Goal: Task Accomplishment & Management: Use online tool/utility

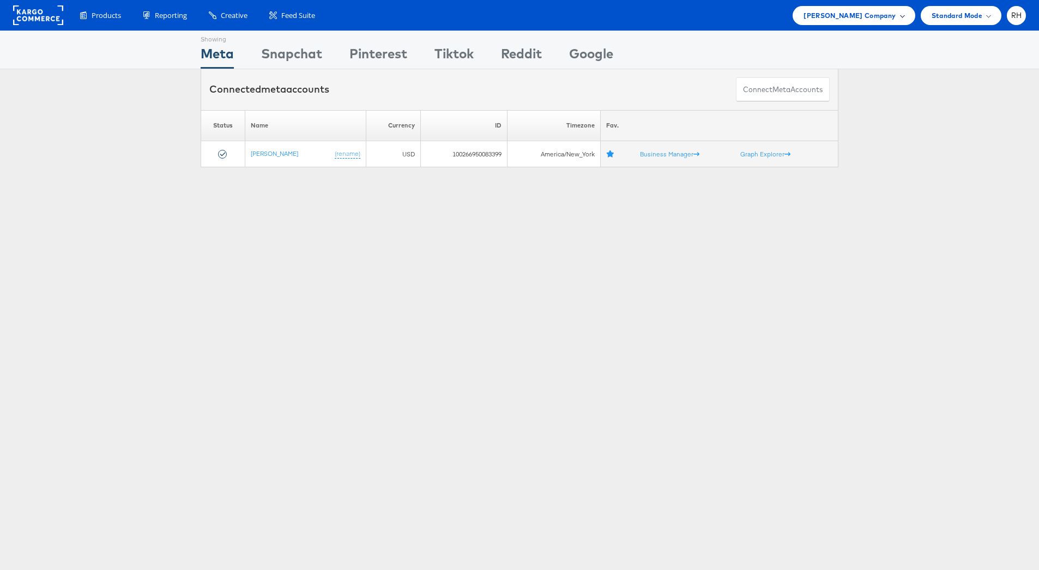
click at [823, 14] on span "[PERSON_NAME] Company" at bounding box center [849, 15] width 92 height 11
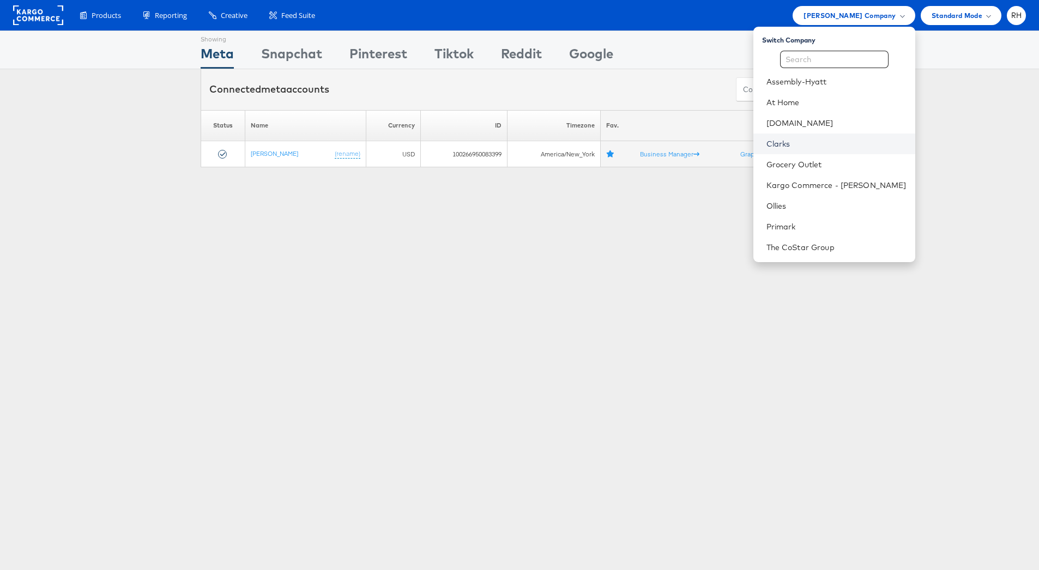
click at [826, 141] on link "Clarks" at bounding box center [836, 143] width 140 height 11
click at [882, 10] on span "Steve Madden Company" at bounding box center [849, 15] width 92 height 11
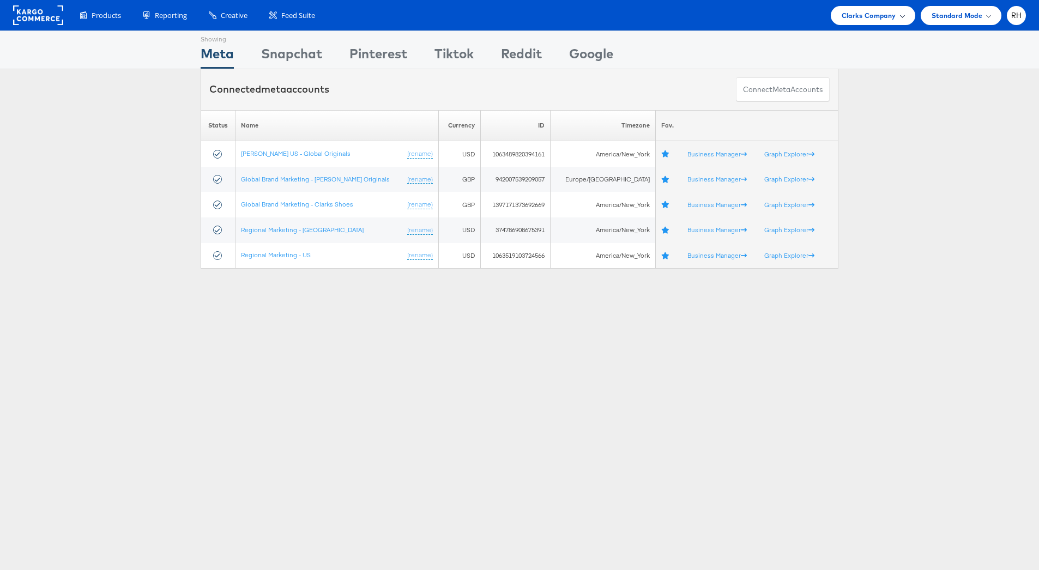
click at [884, 16] on span "Clarks Company" at bounding box center [868, 15] width 54 height 11
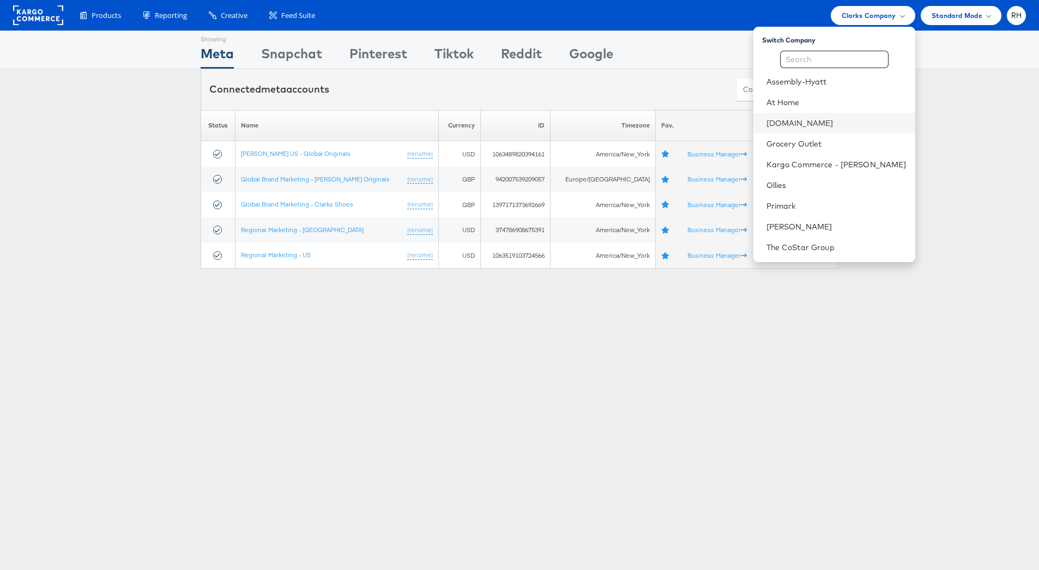
click at [845, 130] on li "[DOMAIN_NAME]" at bounding box center [834, 123] width 162 height 21
click at [827, 122] on link "[DOMAIN_NAME]" at bounding box center [836, 123] width 140 height 11
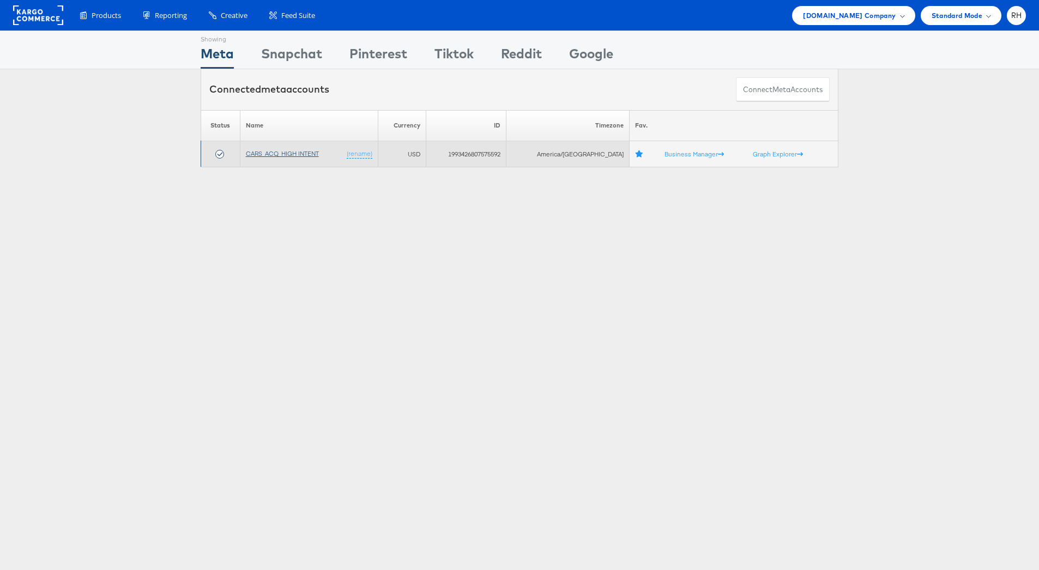
click at [270, 153] on link "CARS_ACQ_HIGH INTENT" at bounding box center [282, 153] width 73 height 8
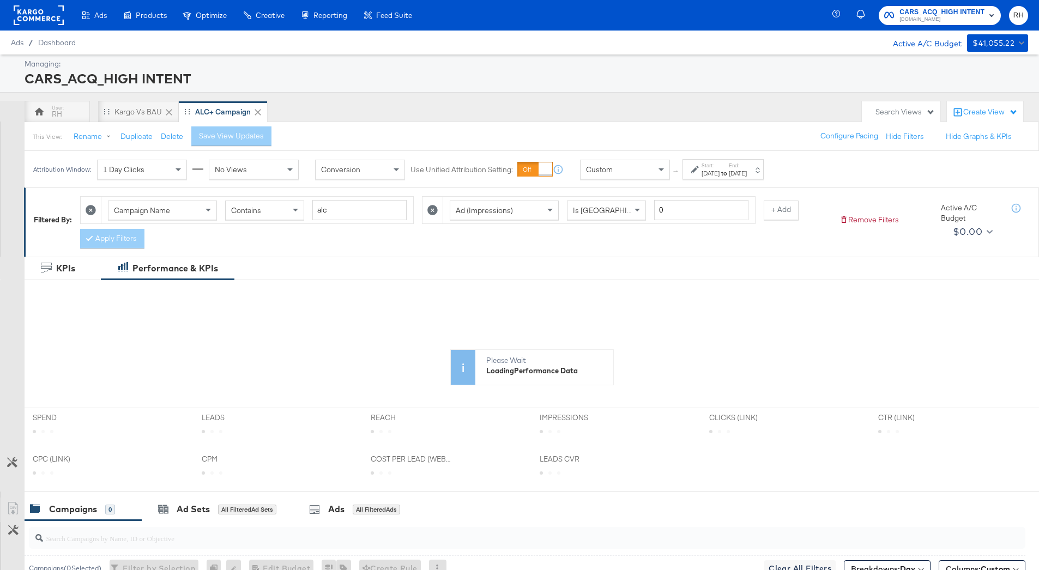
click at [747, 171] on div "Sep 22nd 2025" at bounding box center [738, 173] width 18 height 9
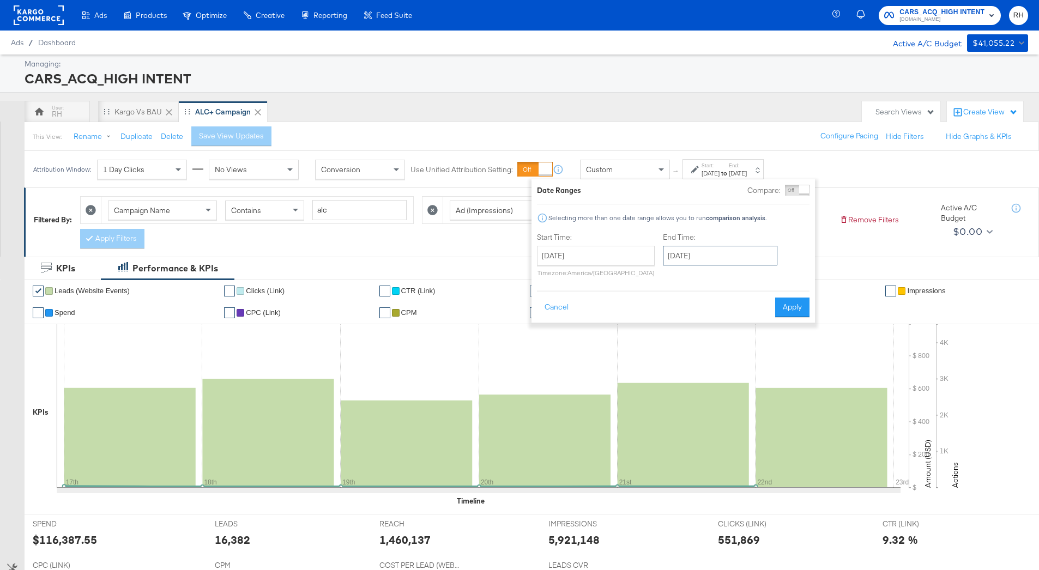
click at [722, 247] on input "September 22nd 2025" at bounding box center [720, 256] width 114 height 20
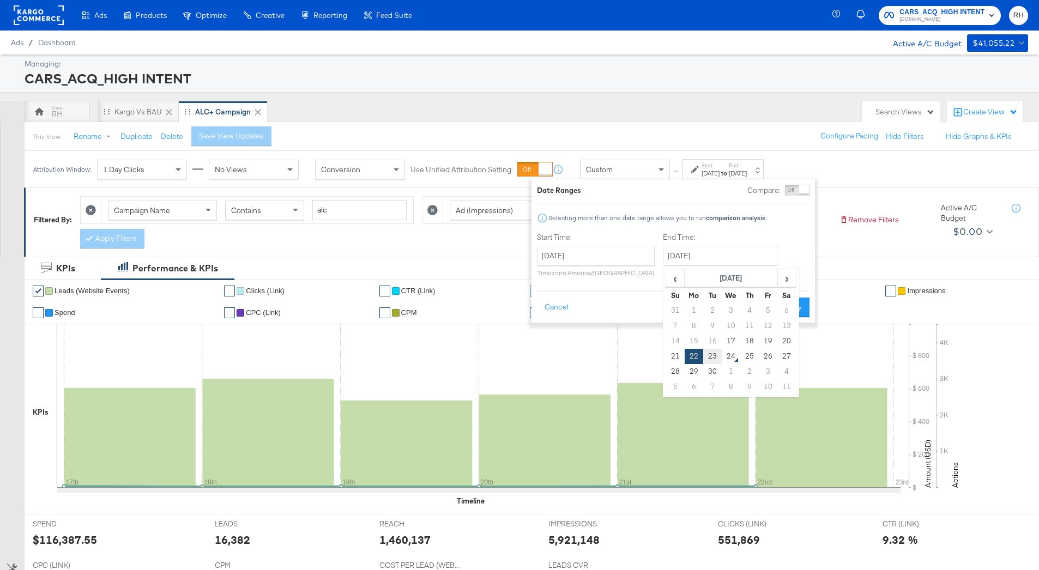
click at [708, 351] on td "23" at bounding box center [712, 356] width 19 height 15
type input "September 23rd 2025"
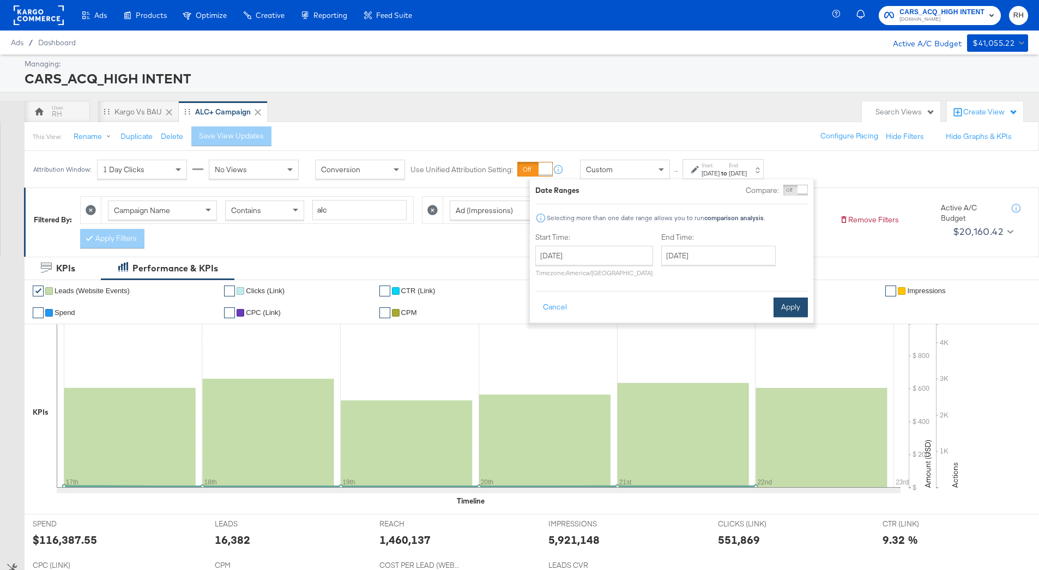
click at [783, 308] on button "Apply" at bounding box center [790, 308] width 34 height 20
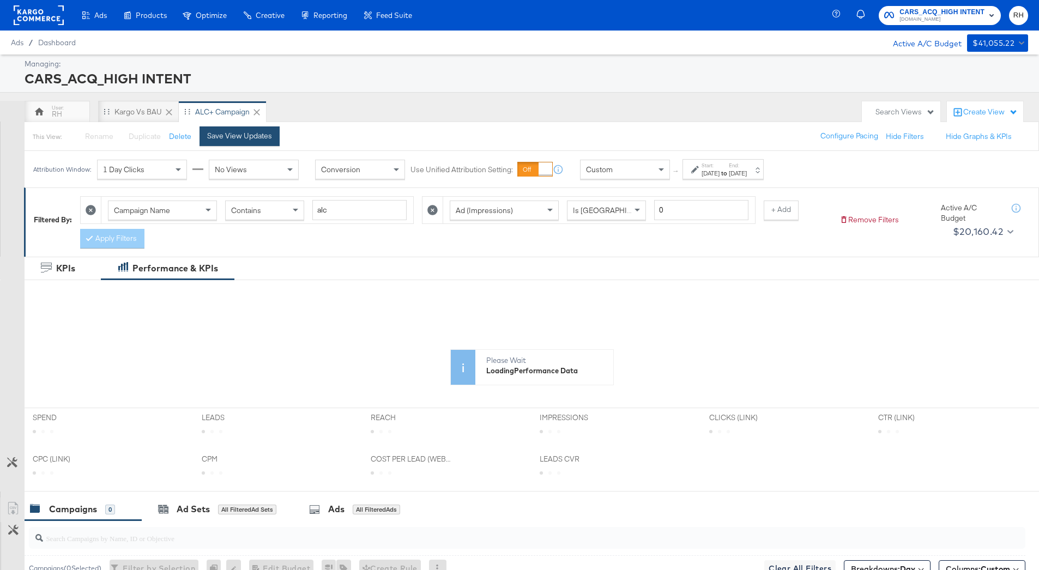
click at [234, 131] on div "Save View Updates" at bounding box center [239, 136] width 65 height 10
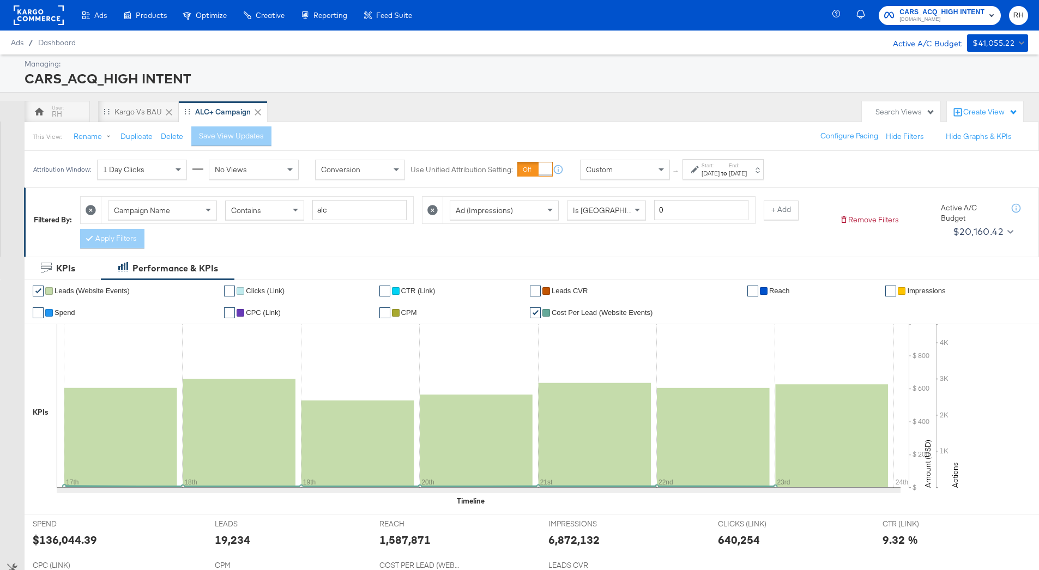
click at [709, 62] on div "Managing:" at bounding box center [525, 64] width 1001 height 10
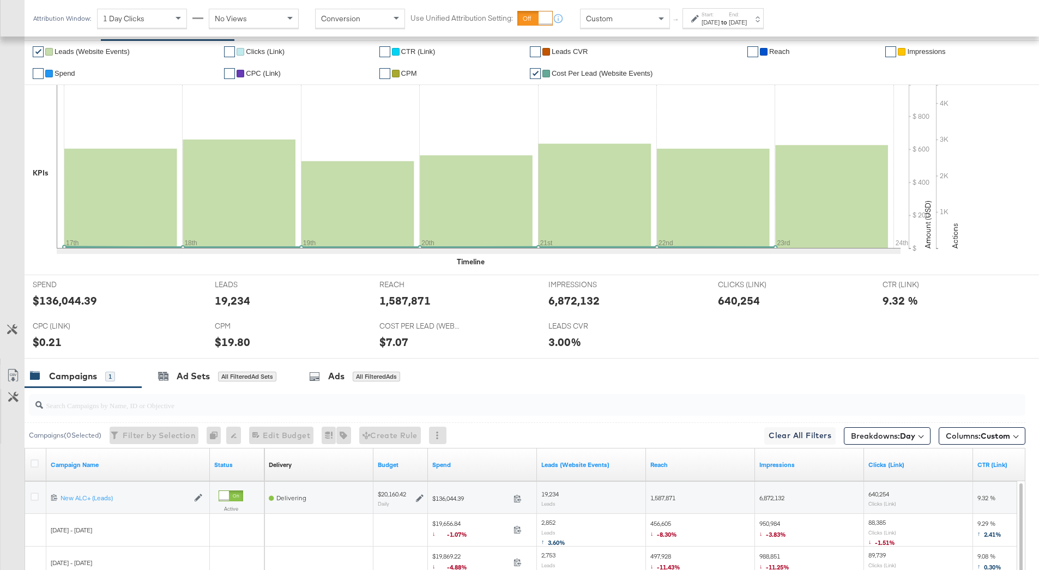
scroll to position [168, 0]
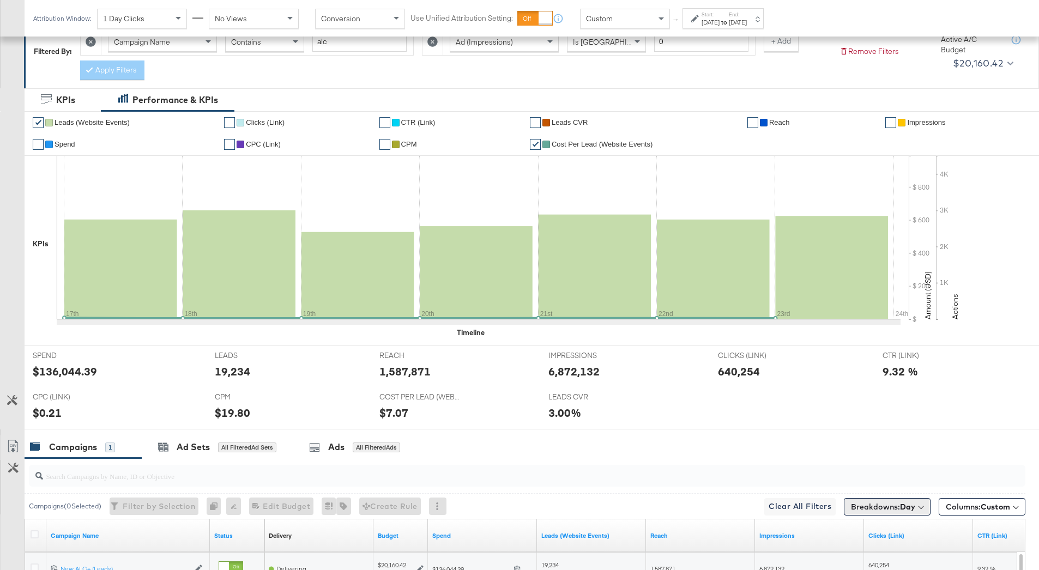
click at [914, 511] on button "Breakdowns: Day" at bounding box center [887, 506] width 87 height 17
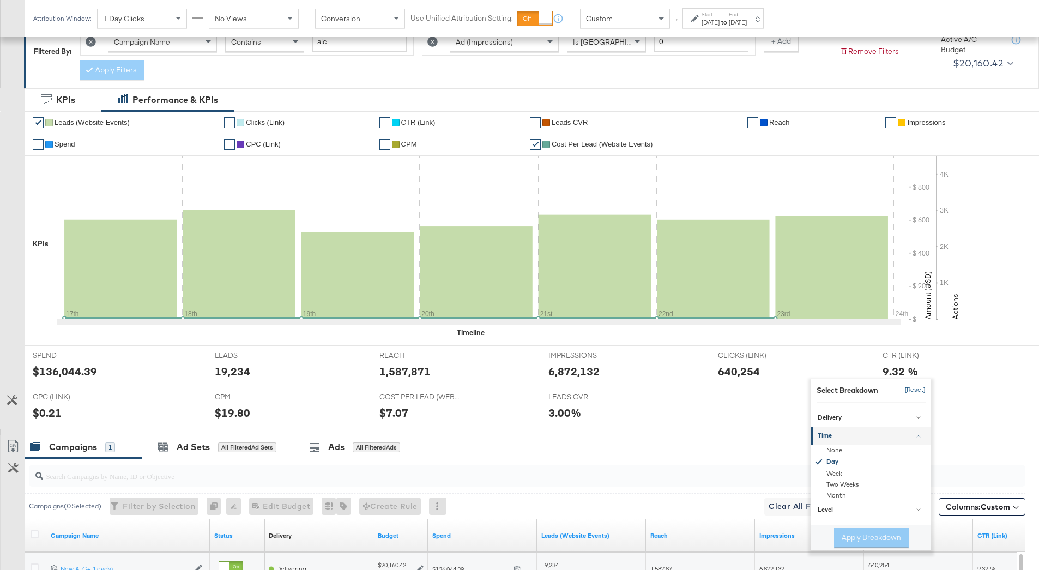
click at [917, 392] on button "[Reset]" at bounding box center [911, 389] width 27 height 17
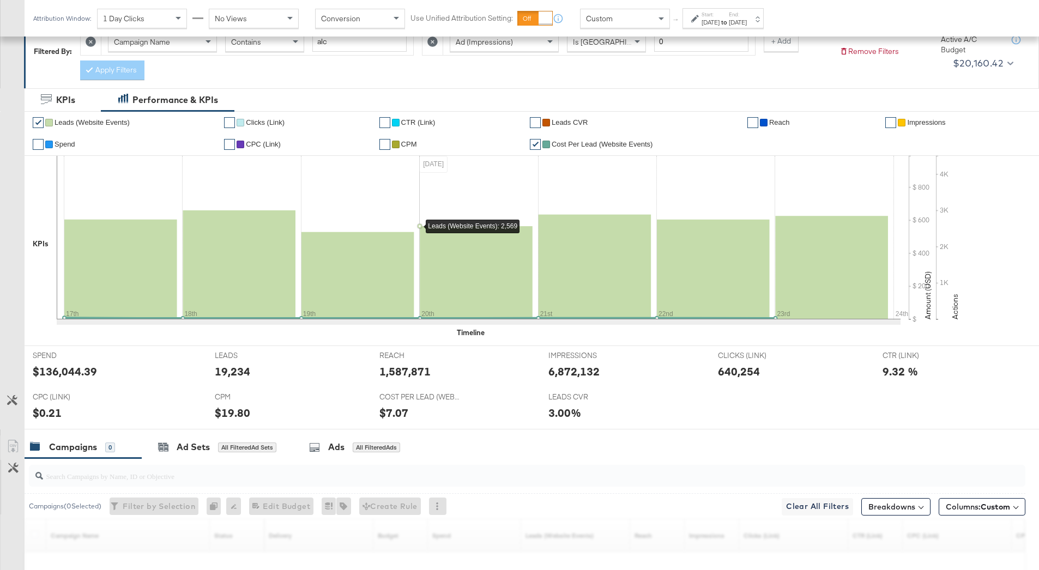
scroll to position [0, 0]
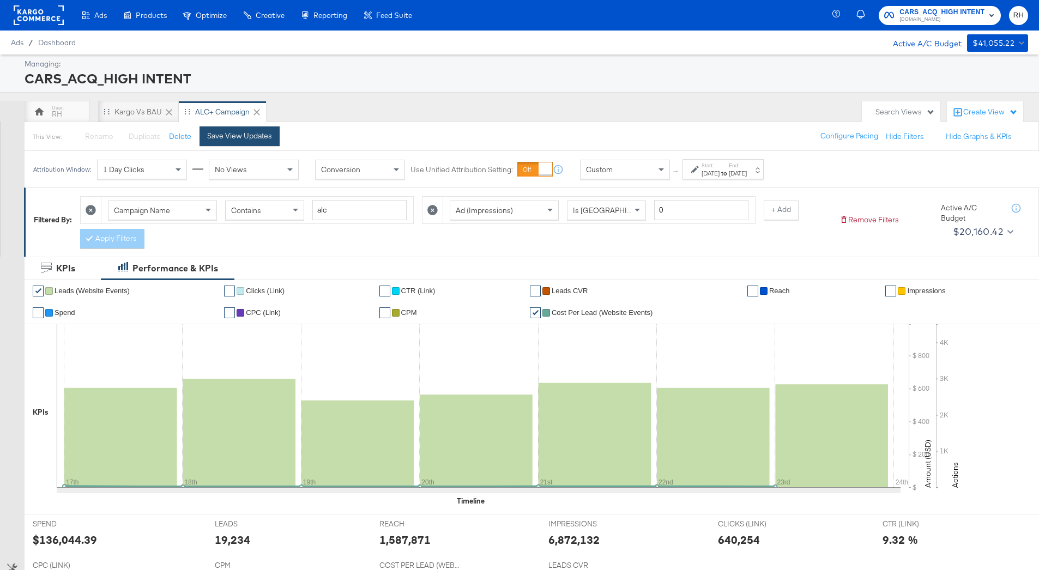
click at [246, 140] on div "Save View Updates" at bounding box center [239, 136] width 65 height 10
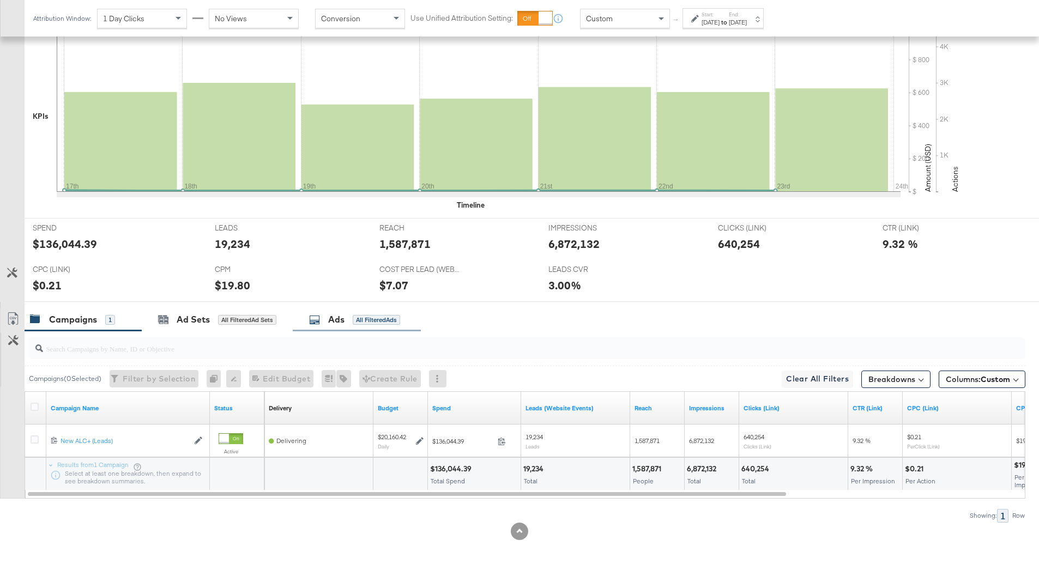
scroll to position [296, 0]
click at [368, 321] on div "All Filtered Ads" at bounding box center [376, 320] width 47 height 10
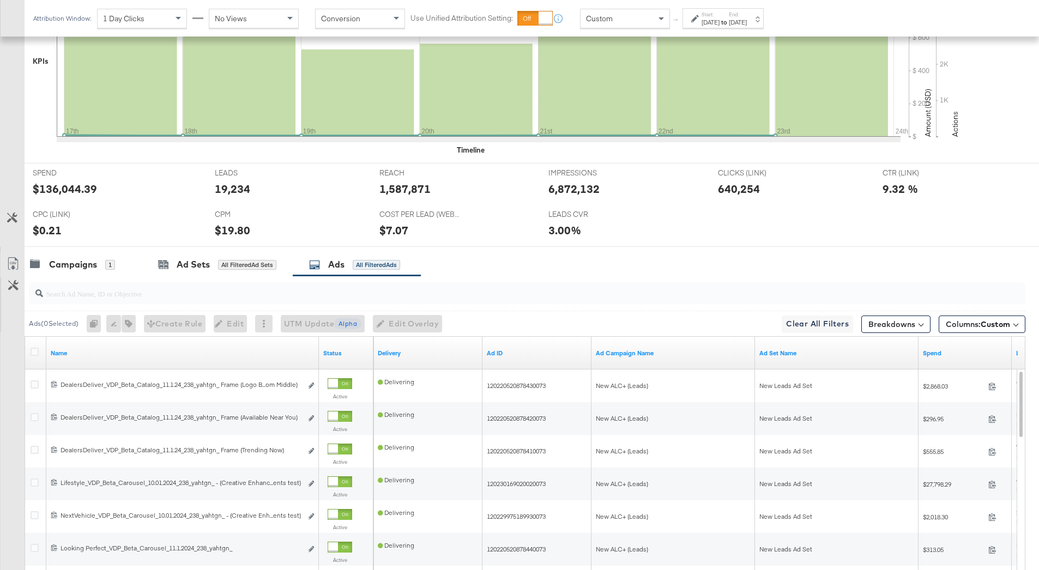
scroll to position [362, 0]
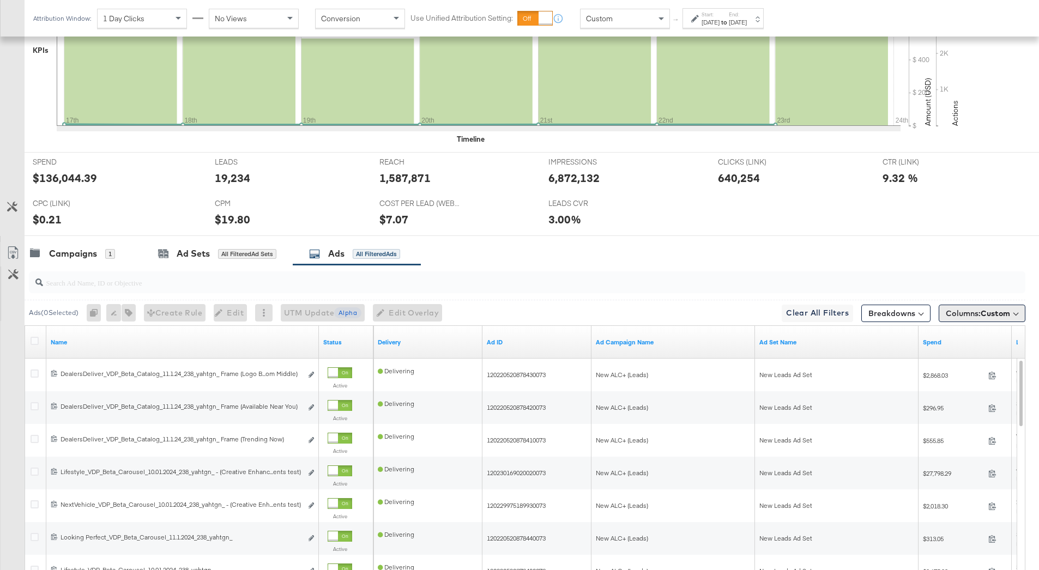
click at [981, 318] on span "Custom" at bounding box center [994, 313] width 29 height 10
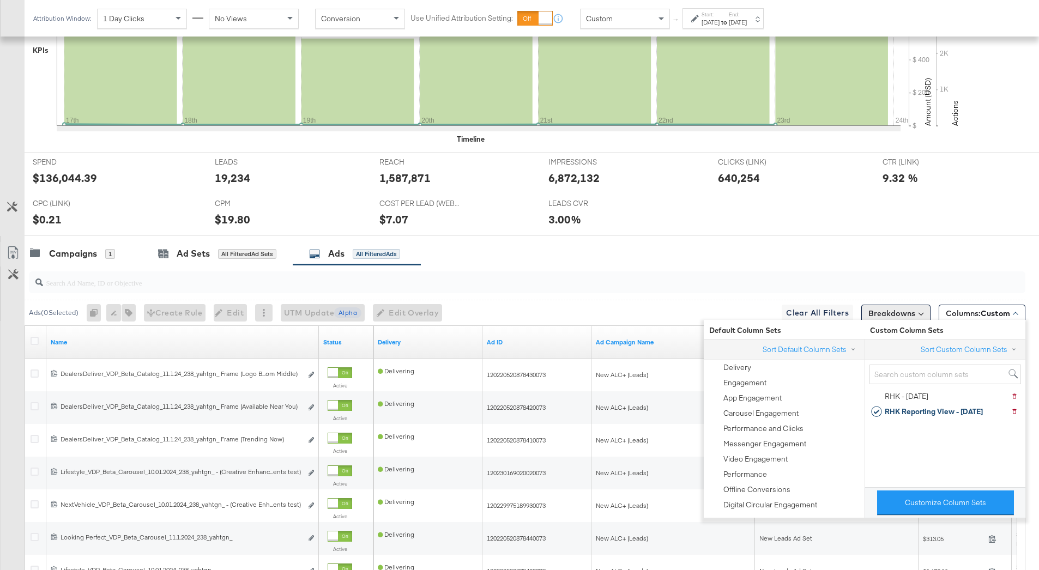
click at [907, 309] on button "Breakdowns" at bounding box center [895, 313] width 69 height 17
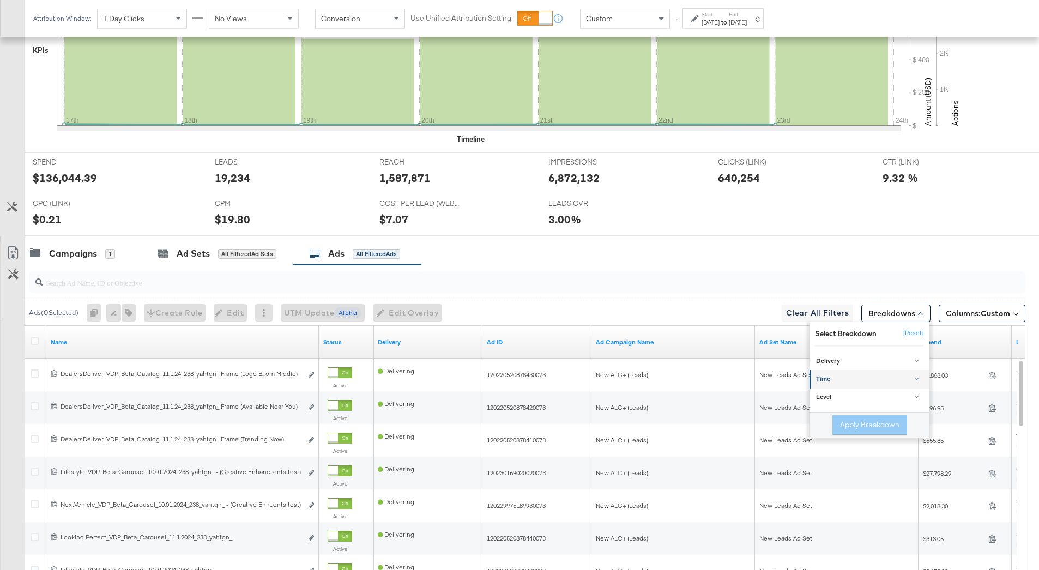
click at [854, 378] on div "Time" at bounding box center [870, 379] width 108 height 9
click at [833, 407] on div "Day" at bounding box center [870, 406] width 118 height 11
click at [866, 482] on button "Apply Breakdown" at bounding box center [869, 481] width 75 height 20
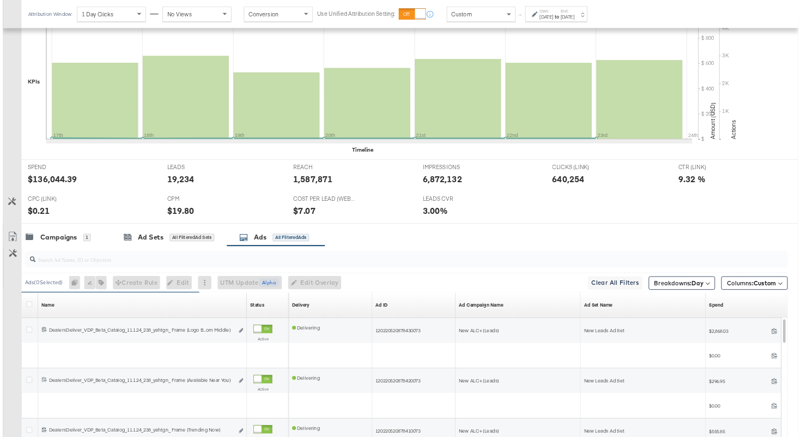
scroll to position [492, 0]
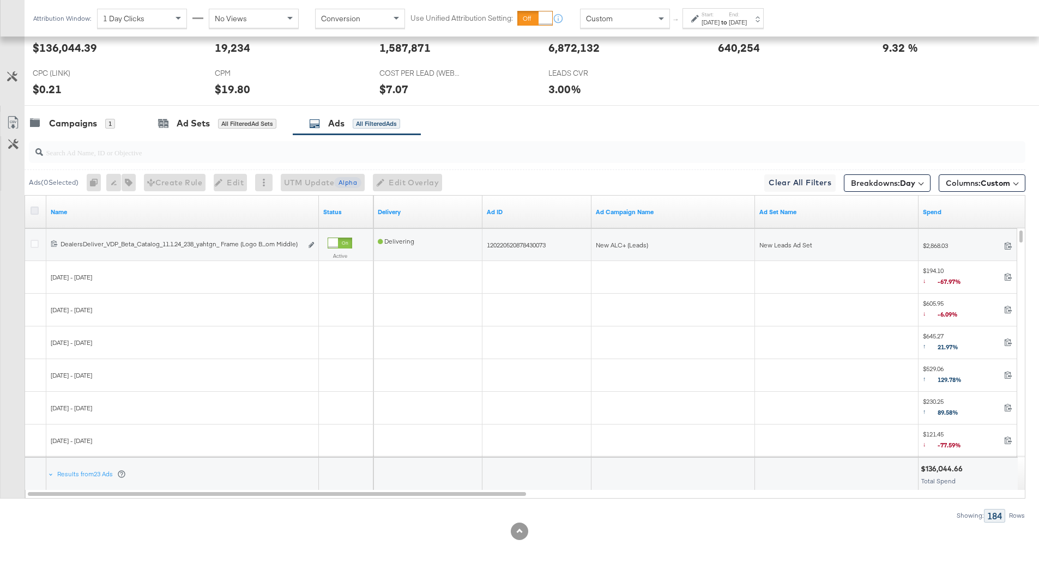
click at [35, 208] on icon at bounding box center [35, 211] width 8 height 8
click at [0, 0] on input "checkbox" at bounding box center [0, 0] width 0 height 0
click at [254, 213] on link "Name" at bounding box center [183, 212] width 264 height 9
click at [254, 213] on link "Name ↓" at bounding box center [183, 212] width 264 height 9
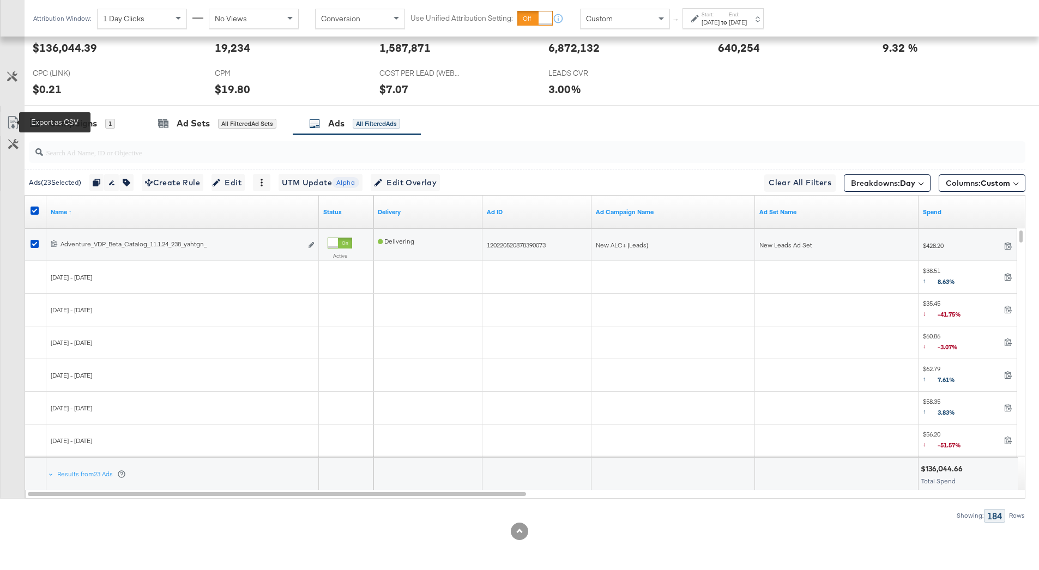
click at [12, 118] on icon at bounding box center [13, 122] width 13 height 13
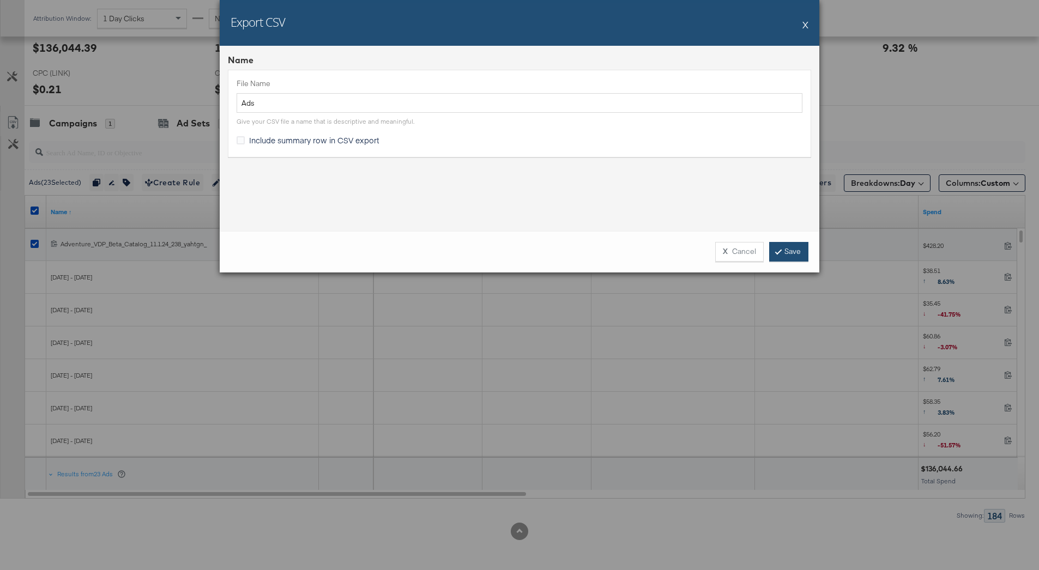
click at [785, 251] on link "Save" at bounding box center [788, 252] width 39 height 20
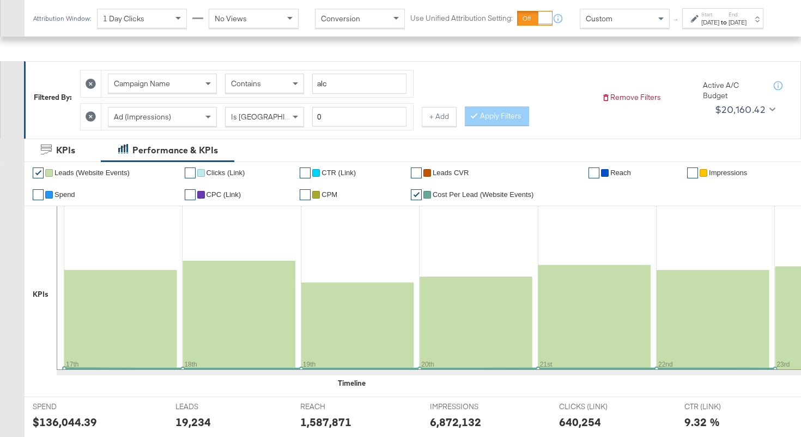
scroll to position [0, 0]
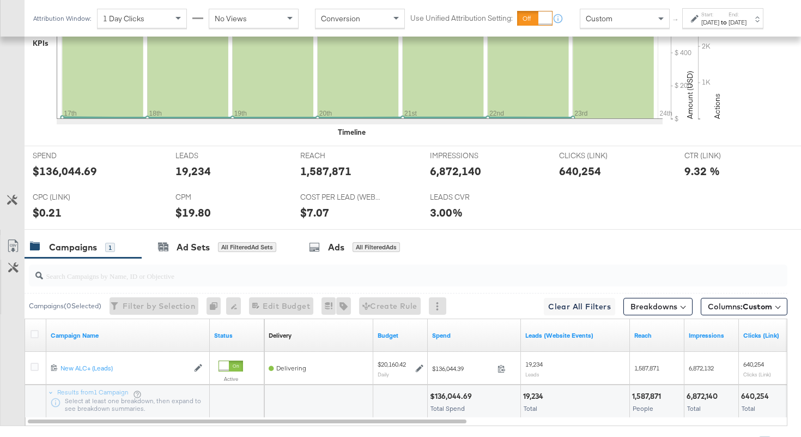
scroll to position [448, 0]
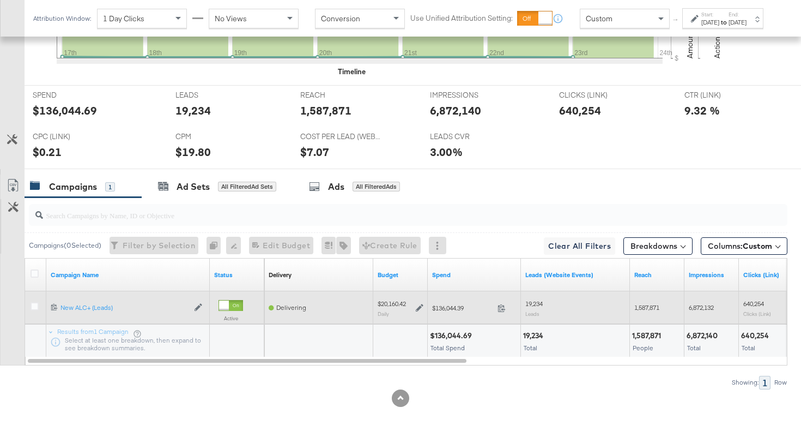
click at [650, 306] on span "1,587,871" at bounding box center [646, 307] width 25 height 8
copy span "1,587,871"
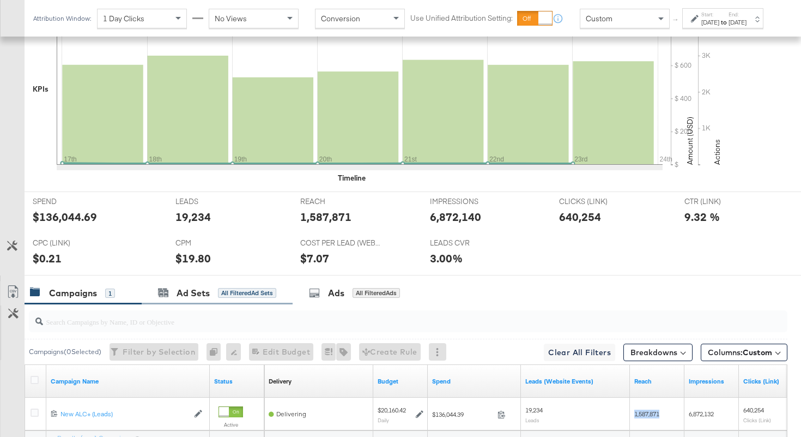
scroll to position [0, 0]
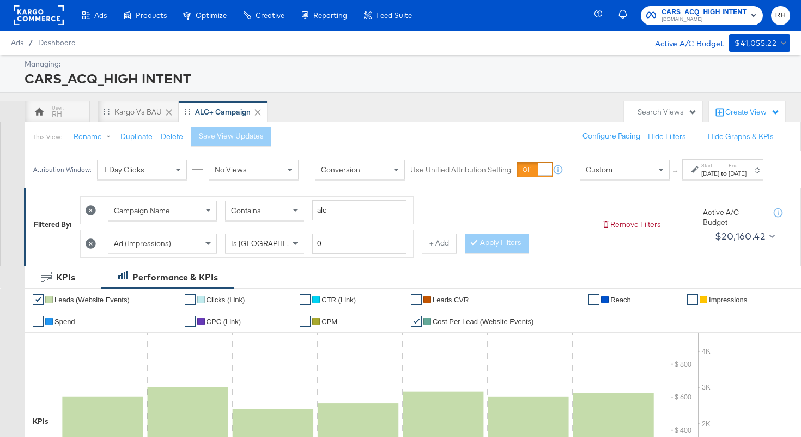
click at [442, 257] on div "Ad (Impressions) Is Greater Than 0 + Add" at bounding box center [268, 243] width 377 height 28
click at [441, 253] on button "+ Add" at bounding box center [439, 243] width 35 height 20
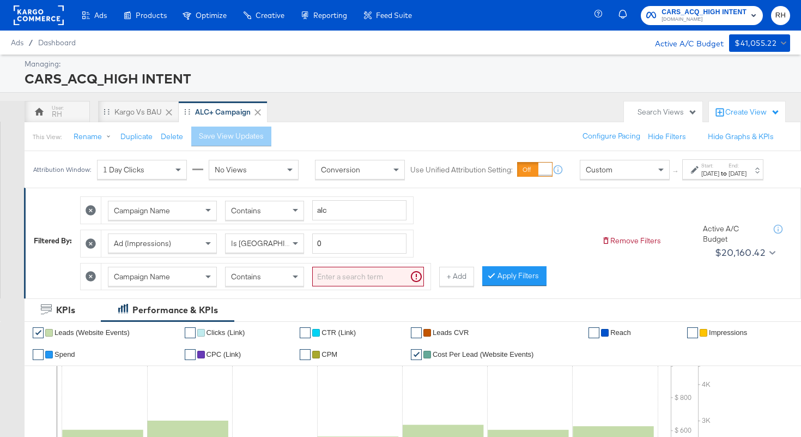
click at [164, 281] on span "Campaign Name" at bounding box center [142, 276] width 56 height 10
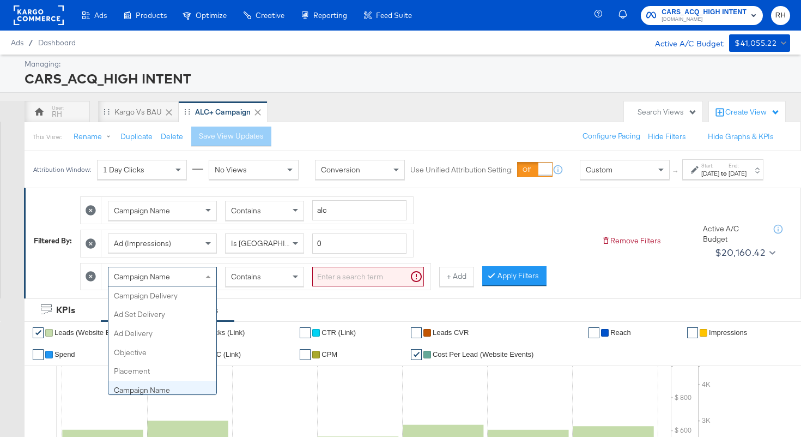
scroll to position [94, 0]
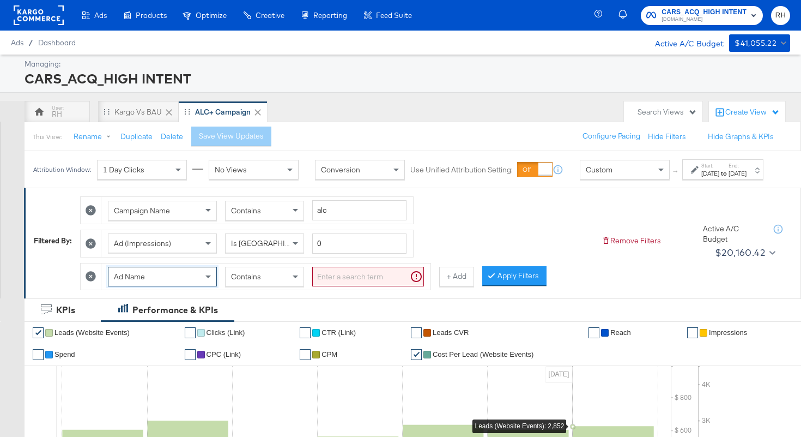
click at [364, 287] on input "search" at bounding box center [368, 276] width 112 height 20
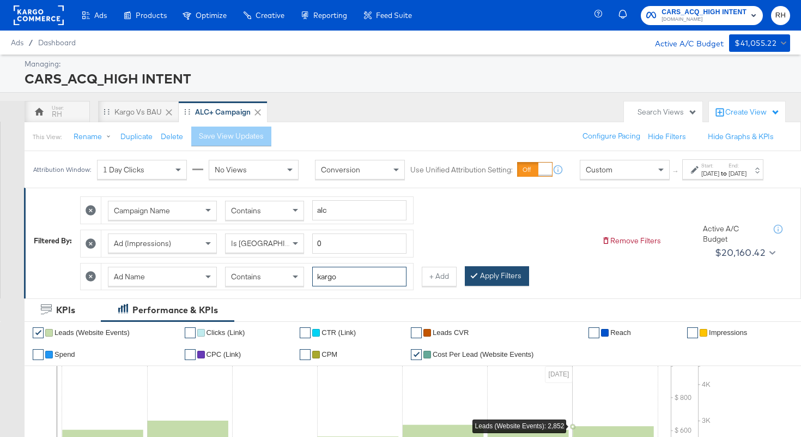
type input "kargo"
click at [483, 286] on button "Apply Filters" at bounding box center [497, 276] width 64 height 20
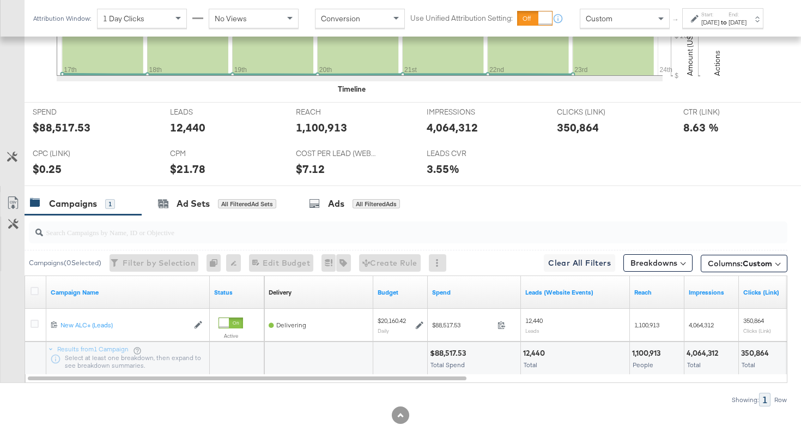
scroll to position [481, 0]
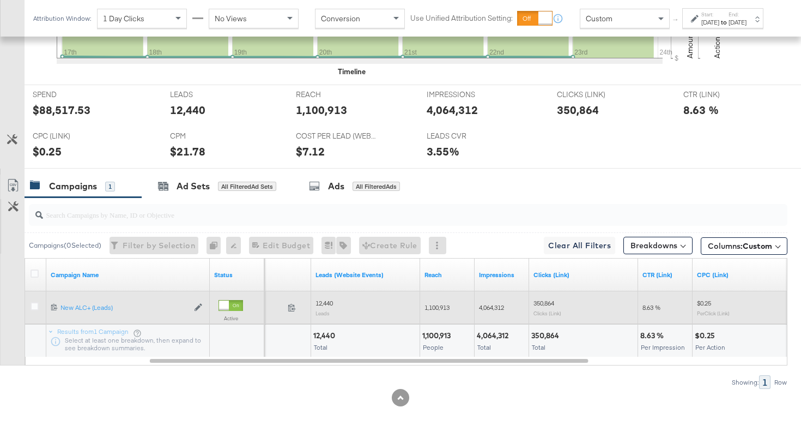
click at [429, 307] on span "1,100,913" at bounding box center [437, 307] width 25 height 8
copy span "1,100,913"
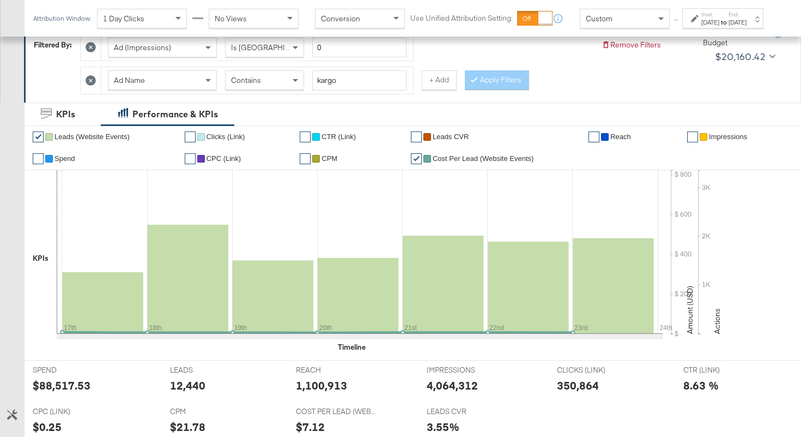
scroll to position [154, 0]
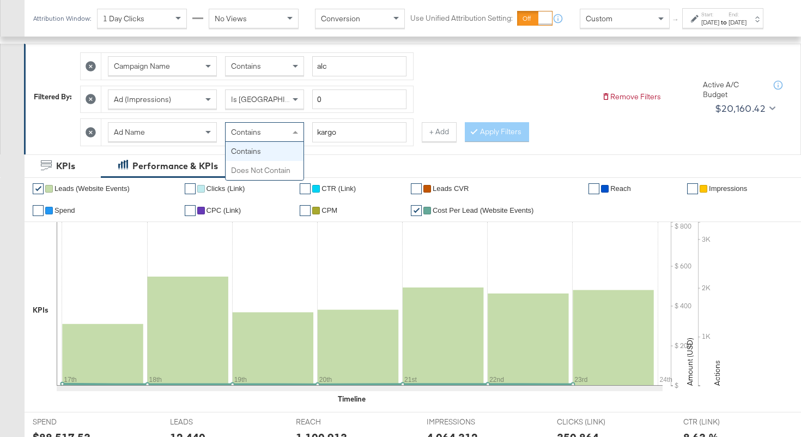
click at [231, 135] on div "Contains" at bounding box center [265, 132] width 78 height 19
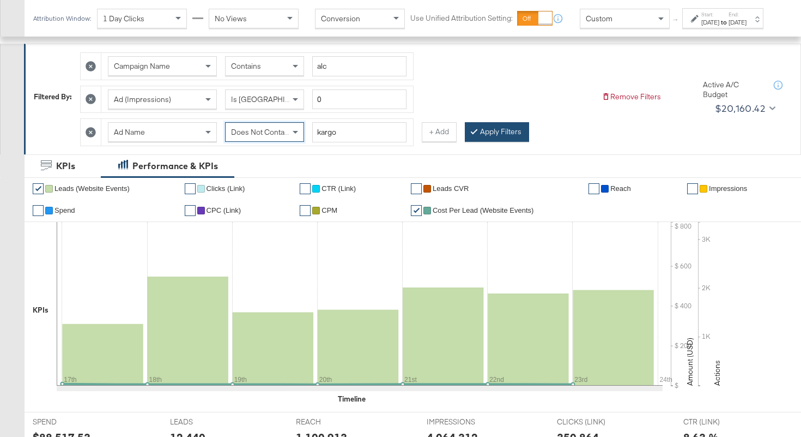
click at [479, 133] on button "Apply Filters" at bounding box center [497, 132] width 64 height 20
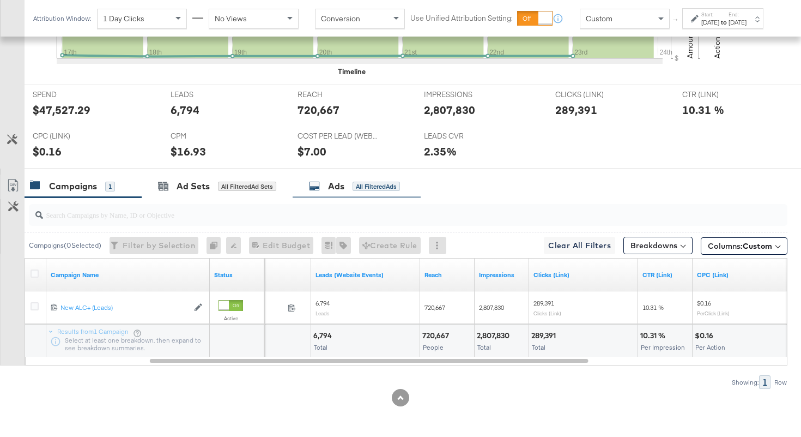
scroll to position [481, 0]
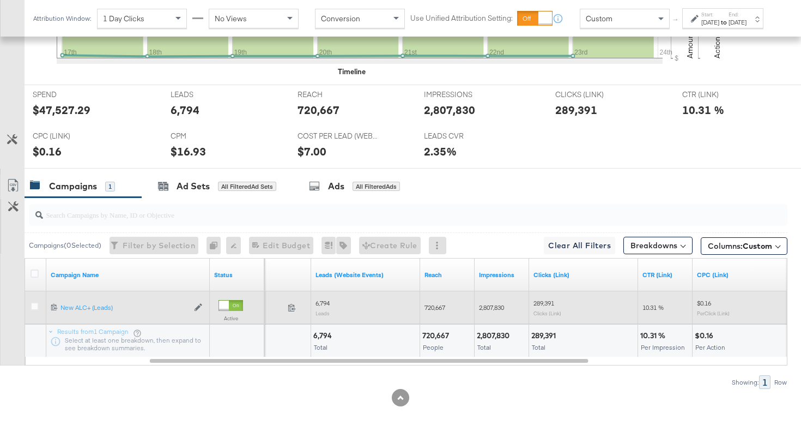
click at [441, 307] on span "720,667" at bounding box center [435, 307] width 21 height 8
copy span "720,667"
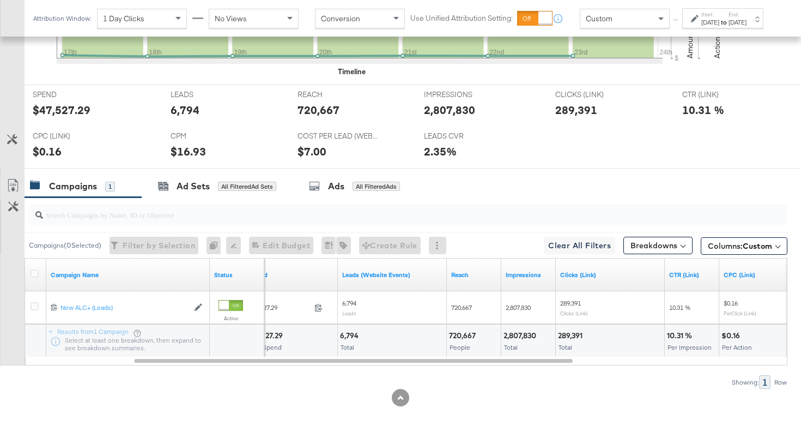
click at [324, 383] on div "Showing: 1 Row" at bounding box center [393, 382] width 787 height 14
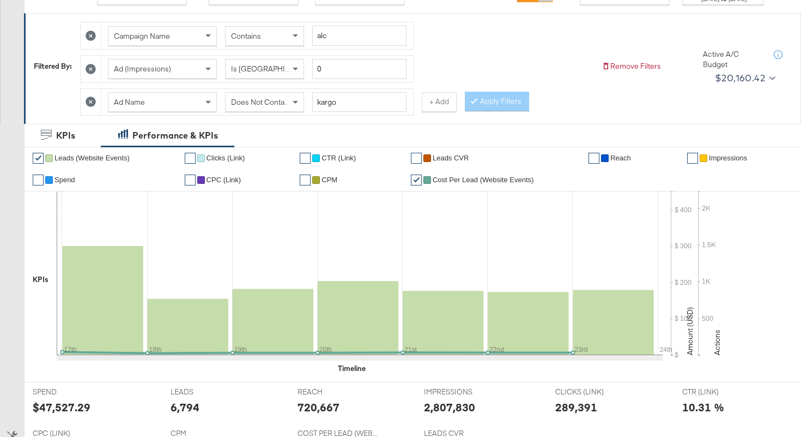
scroll to position [0, 0]
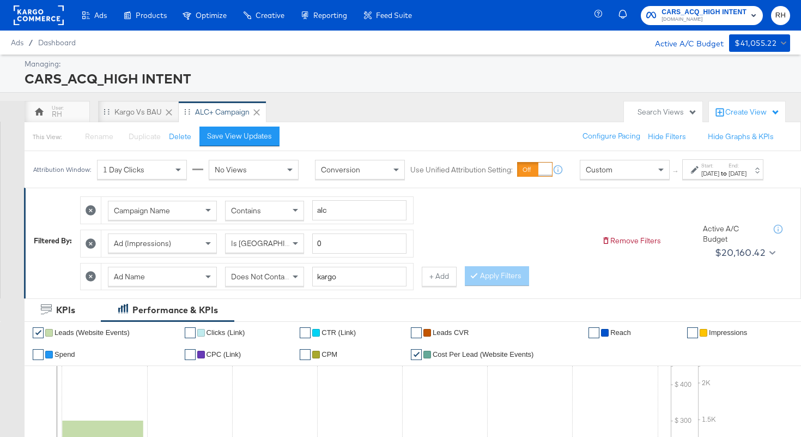
click at [256, 281] on span "Does Not Contain" at bounding box center [260, 276] width 59 height 10
click at [476, 286] on button "Apply Filters" at bounding box center [497, 276] width 64 height 20
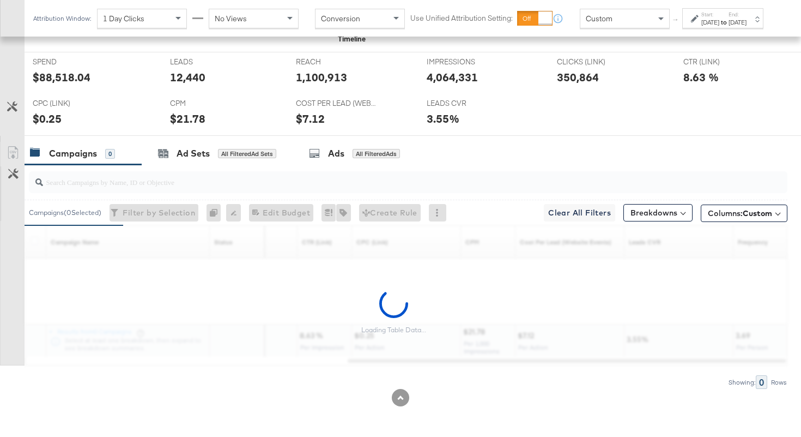
scroll to position [481, 0]
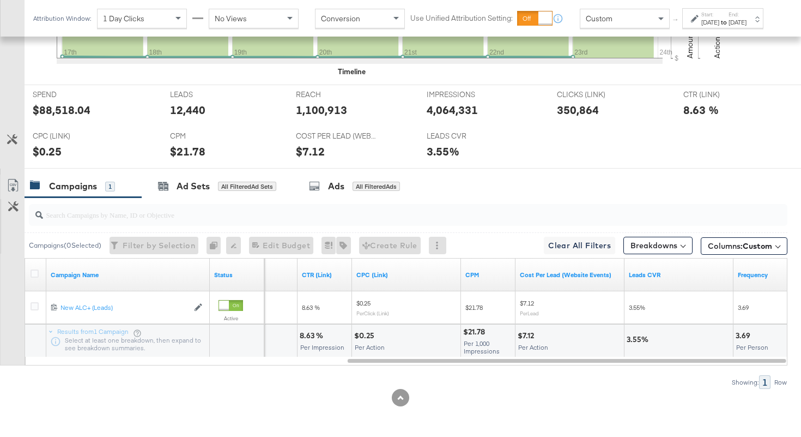
click at [269, 403] on div at bounding box center [400, 397] width 801 height 17
